Goal: Task Accomplishment & Management: Manage account settings

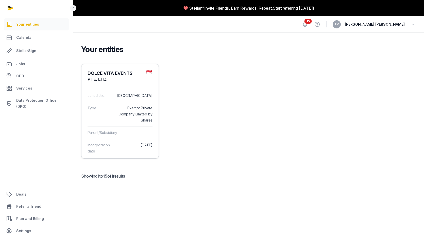
click at [106, 115] on dt "Type" at bounding box center [100, 114] width 24 height 18
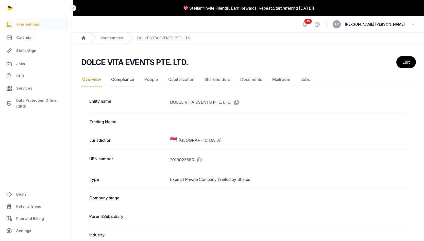
click at [120, 83] on link "Compliance" at bounding box center [122, 79] width 25 height 15
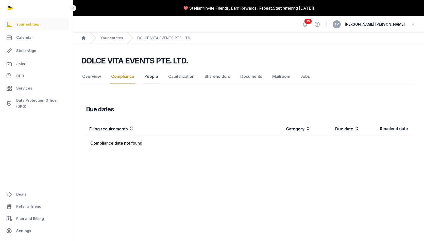
click at [149, 78] on link "People" at bounding box center [152, 76] width 16 height 15
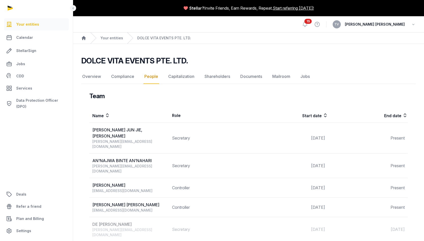
click at [236, 79] on nav "Overview Compliance People Capitalization Shareholders Documents Mailroom Jobs" at bounding box center [248, 76] width 335 height 15
click at [249, 78] on link "Documents" at bounding box center [252, 76] width 24 height 15
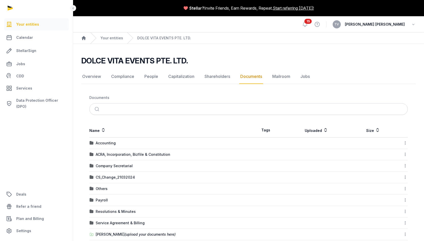
click at [194, 153] on div "ACRA, Incorporation, Bizfile & Constitution" at bounding box center [169, 154] width 159 height 5
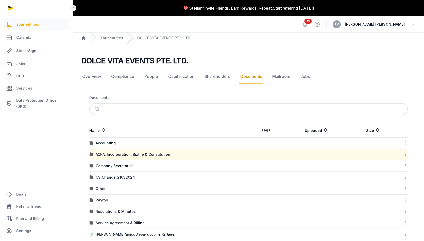
click at [194, 153] on div "ACRA, Incorporation, Bizfile & Constitution" at bounding box center [169, 154] width 159 height 5
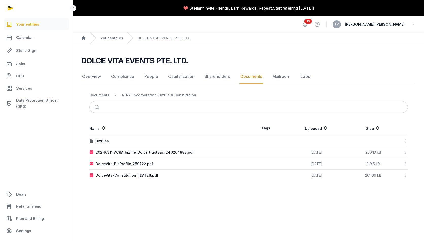
click at [246, 151] on div "20240311_ACRA_bizfile_Dolce_trustBar_I240204888.pdf" at bounding box center [169, 152] width 159 height 5
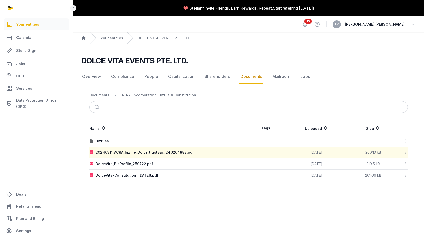
click at [246, 151] on div "20240311_ACRA_bizfile_Dolce_trustBar_I240204888.pdf" at bounding box center [169, 152] width 159 height 5
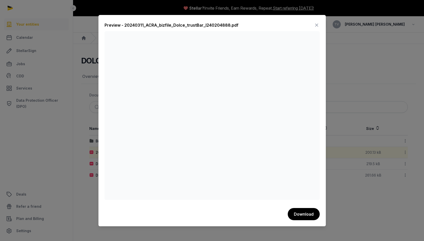
click at [363, 68] on div at bounding box center [212, 120] width 424 height 241
drag, startPoint x: 314, startPoint y: 25, endPoint x: 323, endPoint y: 47, distance: 23.4
click at [315, 25] on icon at bounding box center [317, 25] width 6 height 8
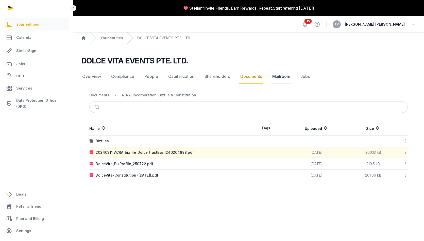
click at [277, 77] on link "Mailroom" at bounding box center [282, 76] width 20 height 15
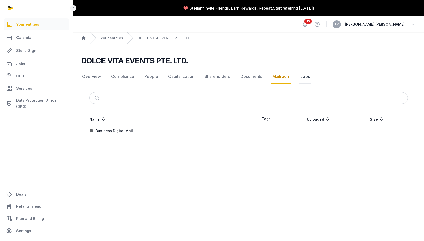
click at [300, 77] on link "Jobs" at bounding box center [305, 76] width 11 height 15
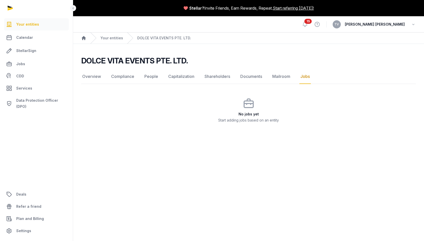
click at [284, 77] on link "Mailroom" at bounding box center [282, 76] width 20 height 15
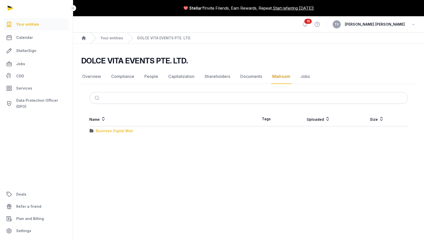
click at [97, 132] on div "Business Digital Mail" at bounding box center [114, 131] width 37 height 5
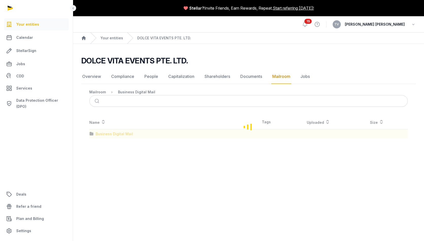
click at [97, 132] on div "Loading" at bounding box center [248, 127] width 335 height 24
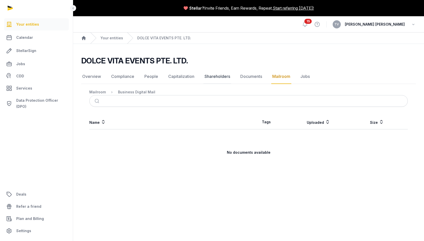
click at [217, 79] on link "Shareholders" at bounding box center [218, 76] width 28 height 15
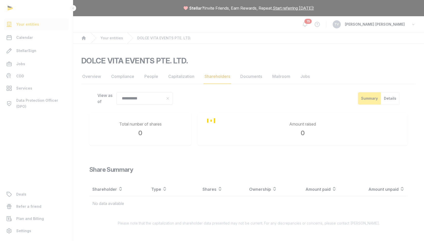
click at [175, 77] on div "**********" at bounding box center [212, 120] width 424 height 241
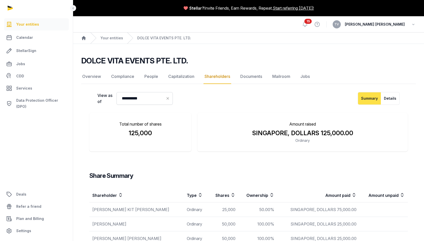
click at [175, 77] on link "Capitalization" at bounding box center [181, 76] width 28 height 15
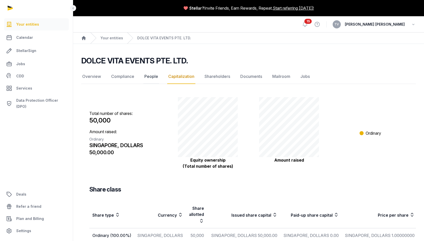
click at [146, 81] on link "People" at bounding box center [152, 76] width 16 height 15
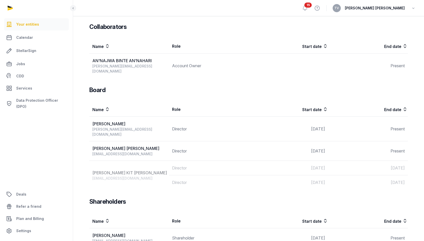
scroll to position [238, 0]
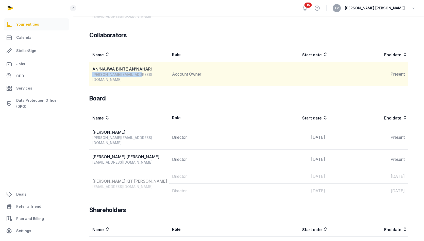
drag, startPoint x: 91, startPoint y: 54, endPoint x: 136, endPoint y: 54, distance: 45.0
click at [136, 62] on td "AN'NAJWA BINTE AN'NAHARI [EMAIL_ADDRESS][DOMAIN_NAME]" at bounding box center [129, 74] width 80 height 25
copy div "[PERSON_NAME][EMAIL_ADDRESS][DOMAIN_NAME]"
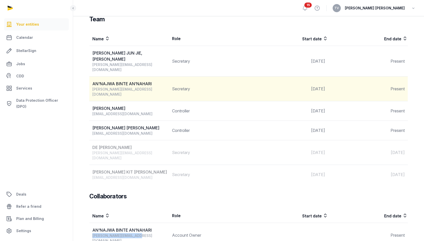
scroll to position [76, 0]
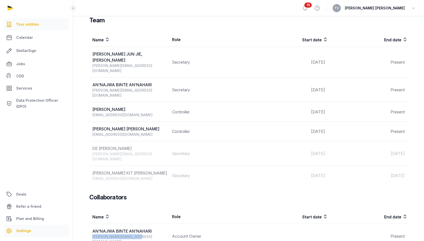
click at [28, 230] on span "Settings" at bounding box center [23, 231] width 15 height 6
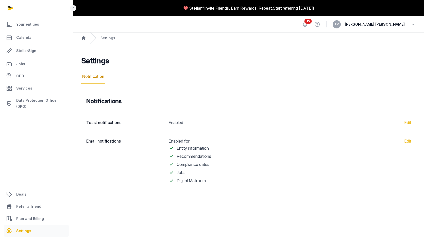
click at [411, 24] on icon "button" at bounding box center [413, 24] width 5 height 7
click at [374, 35] on link "Your Profile" at bounding box center [387, 35] width 57 height 9
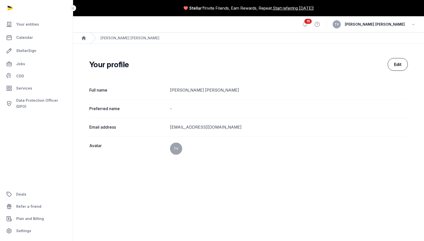
click at [393, 63] on link "Edit" at bounding box center [398, 64] width 20 height 13
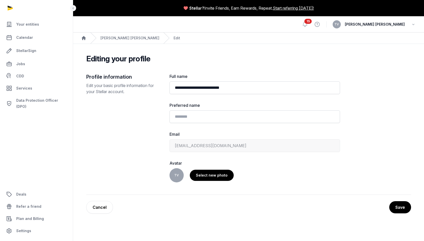
click at [198, 146] on div "[EMAIL_ADDRESS][DOMAIN_NAME]" at bounding box center [255, 145] width 171 height 13
click at [194, 146] on div "[EMAIL_ADDRESS][DOMAIN_NAME]" at bounding box center [255, 145] width 171 height 13
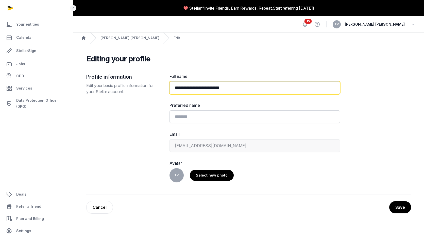
click at [220, 89] on input "**********" at bounding box center [255, 88] width 171 height 13
type input "**********"
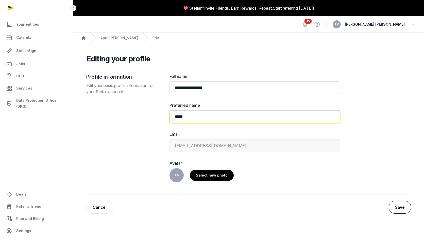
type input "*****"
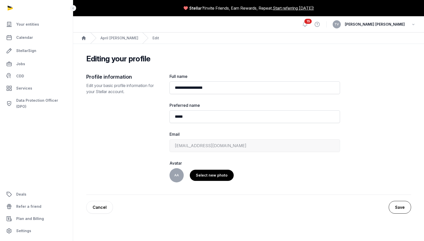
click at [400, 210] on button "Save" at bounding box center [400, 207] width 22 height 13
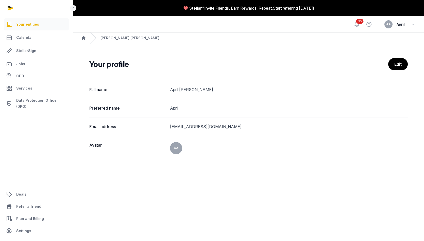
click at [24, 23] on span "Your entities" at bounding box center [27, 24] width 23 height 6
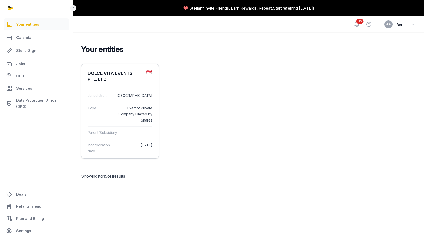
click at [135, 117] on dd "Exempt Private Company Limited by Shares" at bounding box center [134, 114] width 37 height 18
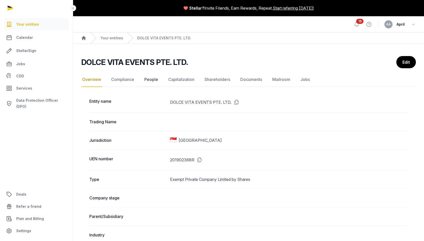
click at [145, 78] on link "People" at bounding box center [152, 79] width 16 height 15
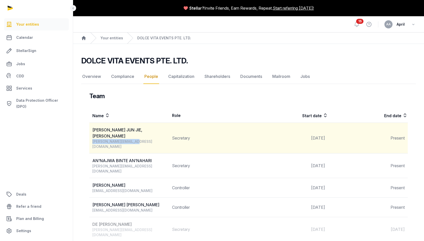
drag, startPoint x: 90, startPoint y: 137, endPoint x: 140, endPoint y: 135, distance: 49.3
click at [140, 135] on td "[PERSON_NAME], BENJAMIN [EMAIL_ADDRESS][DOMAIN_NAME]" at bounding box center [129, 138] width 80 height 31
copy div "[PERSON_NAME][EMAIL_ADDRESS][DOMAIN_NAME]"
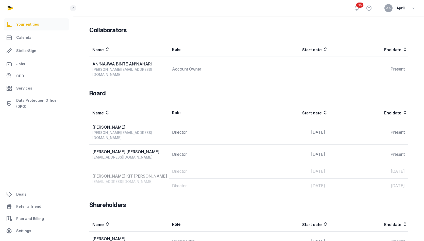
scroll to position [245, 0]
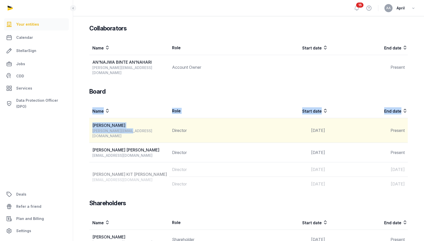
drag, startPoint x: 92, startPoint y: 104, endPoint x: 143, endPoint y: 105, distance: 51.1
click at [143, 105] on div "Team Name Role Start date End date [PERSON_NAME], BENJAMIN [EMAIL_ADDRESS][DOMA…" at bounding box center [248, 68] width 335 height 442
click at [140, 129] on div "[PERSON_NAME][EMAIL_ADDRESS][DOMAIN_NAME]" at bounding box center [130, 134] width 76 height 10
drag, startPoint x: 142, startPoint y: 105, endPoint x: 92, endPoint y: 104, distance: 49.8
click at [92, 118] on td "[PERSON_NAME] DANARAJ [EMAIL_ADDRESS][DOMAIN_NAME]" at bounding box center [129, 130] width 80 height 25
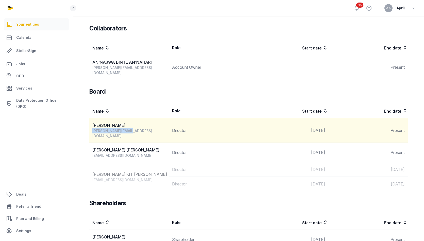
copy div "[PERSON_NAME][EMAIL_ADDRESS][DOMAIN_NAME]"
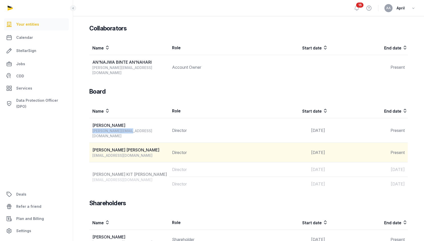
scroll to position [271, 0]
